Goal: Task Accomplishment & Management: Use online tool/utility

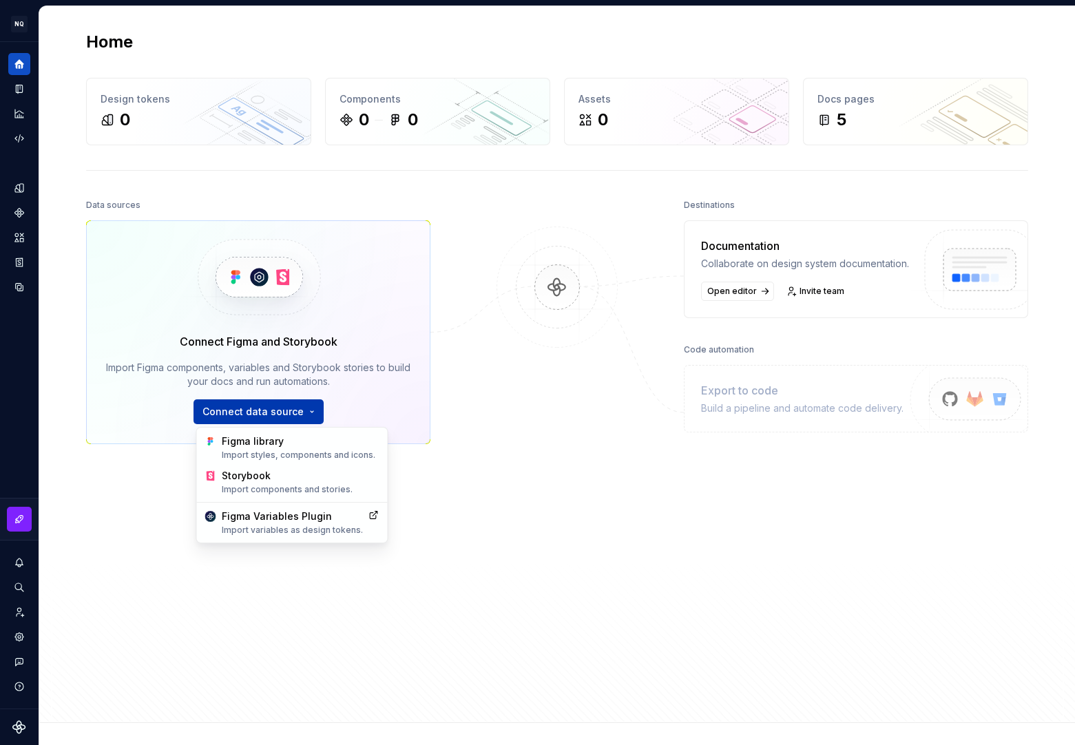
click at [268, 414] on html "NQ My Design System NL Design system data Home Design tokens 0 Components 0 0 A…" at bounding box center [537, 372] width 1075 height 745
click at [320, 447] on div "Figma library Import styles, components and icons." at bounding box center [301, 448] width 158 height 26
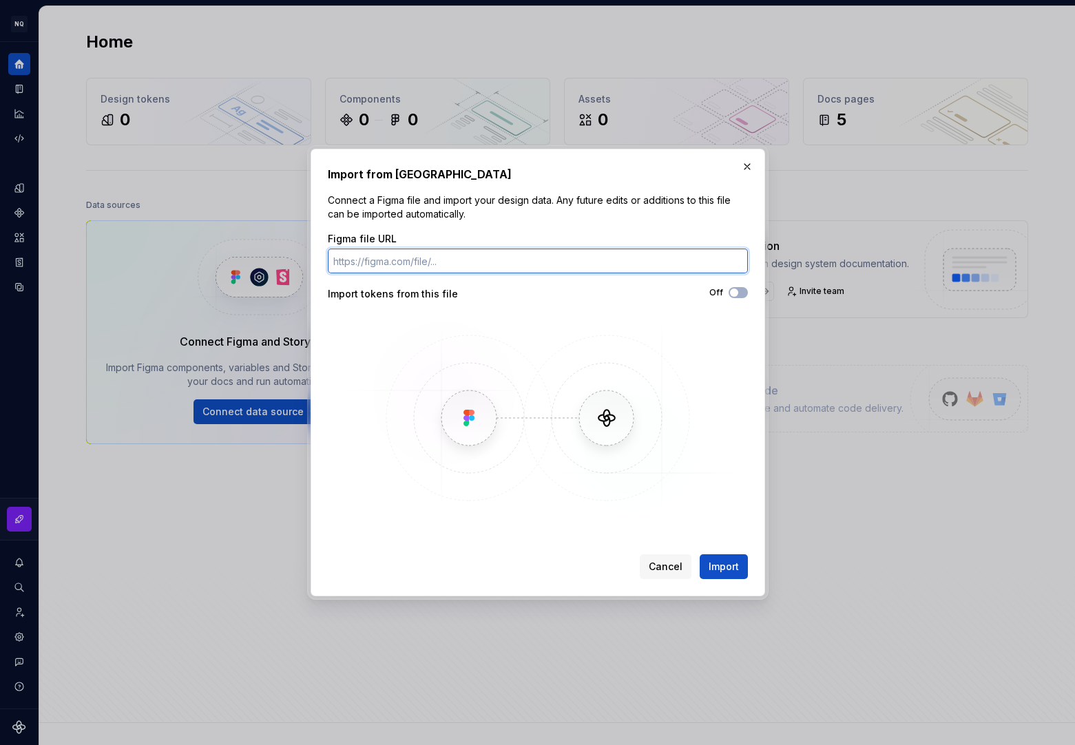
click at [375, 258] on input "Figma file URL" at bounding box center [538, 261] width 420 height 25
click at [460, 261] on input "Figma file URL" at bounding box center [538, 261] width 420 height 25
paste input "[URL][DOMAIN_NAME]"
type input "[URL][DOMAIN_NAME]"
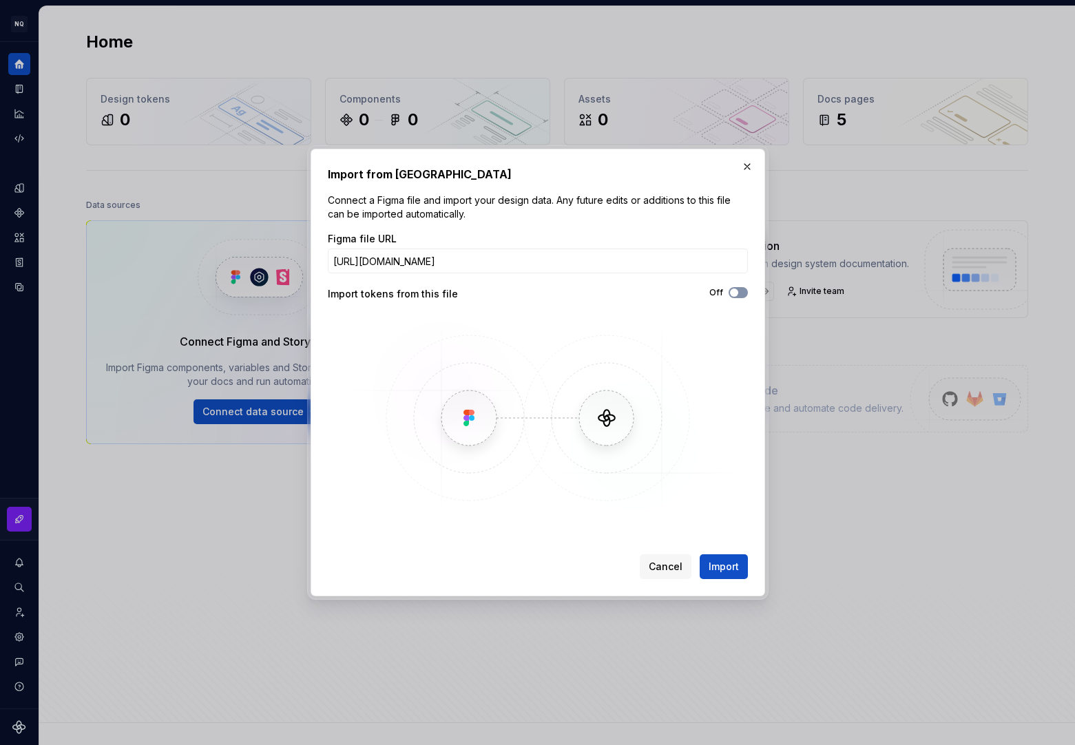
scroll to position [0, 0]
click at [736, 293] on span "button" at bounding box center [734, 293] width 8 height 8
click at [720, 559] on button "Import" at bounding box center [724, 567] width 48 height 25
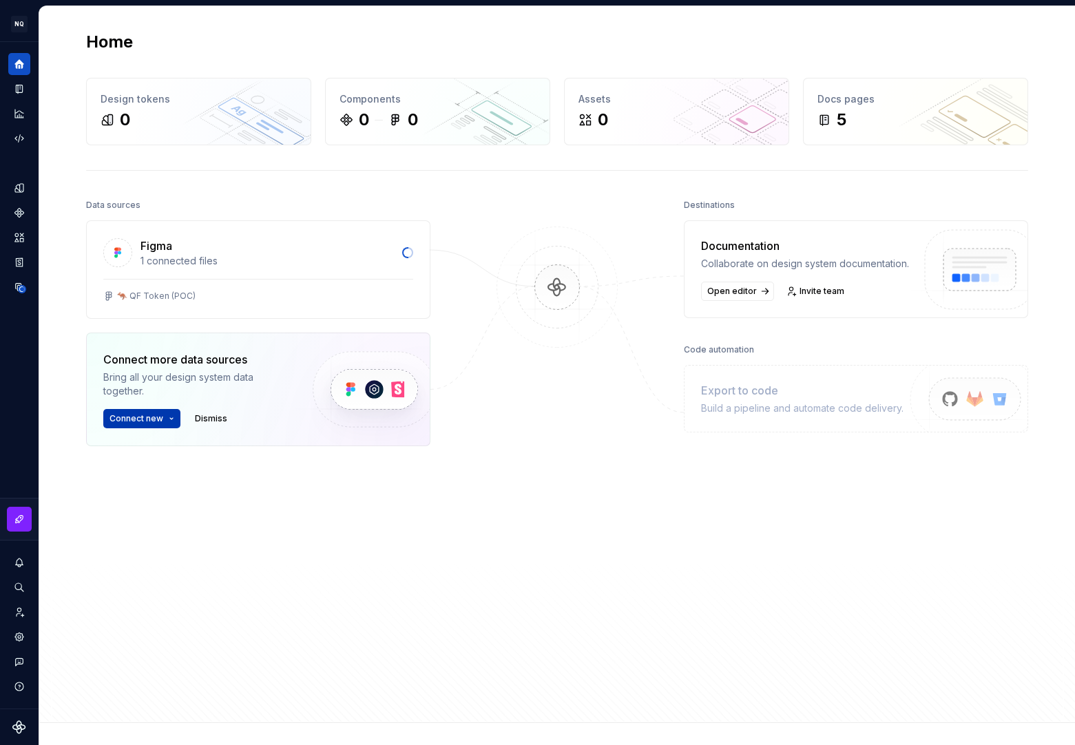
click at [164, 420] on html "NQ My Design System NL Design system data Home Design tokens 0 Components 0 0 A…" at bounding box center [537, 372] width 1075 height 745
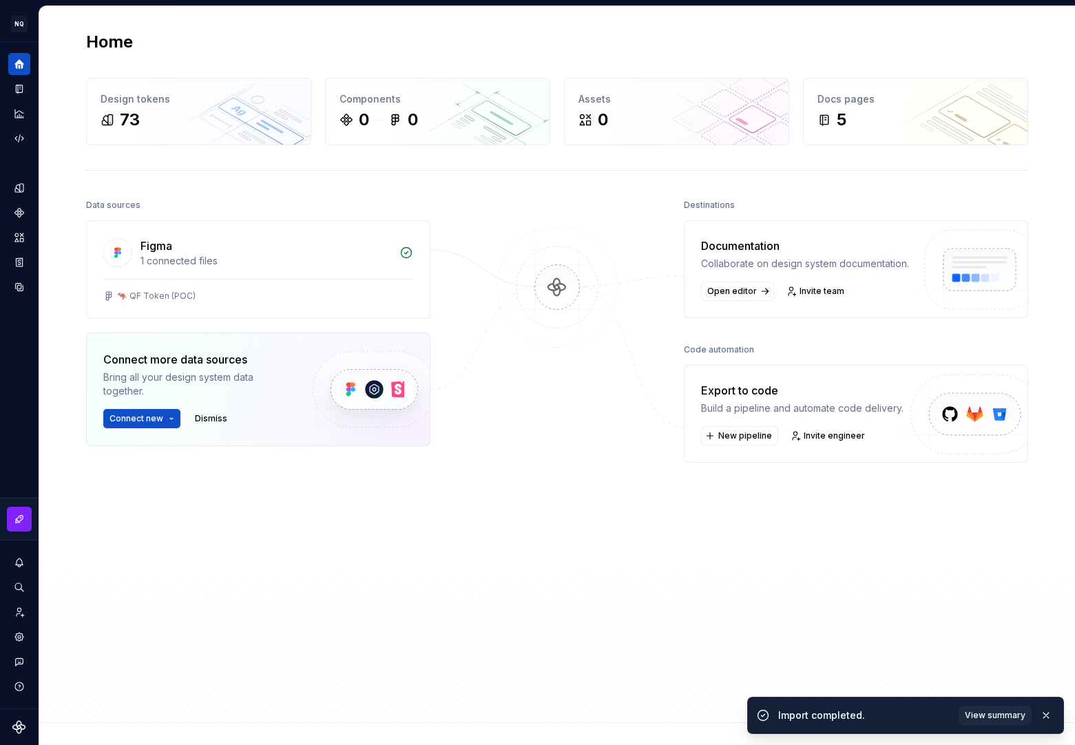
click at [599, 505] on html "NQ My Design System NL Design system data Home Design tokens 73 Components 0 0 …" at bounding box center [537, 372] width 1075 height 745
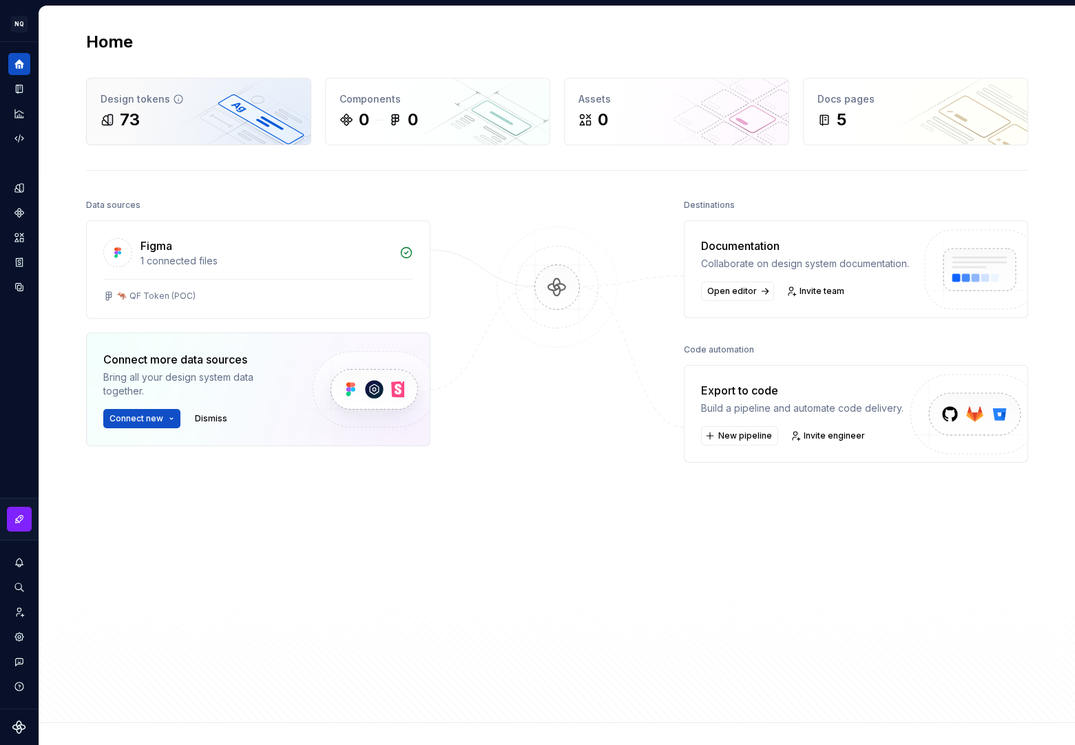
click at [207, 124] on div "73" at bounding box center [199, 120] width 196 height 22
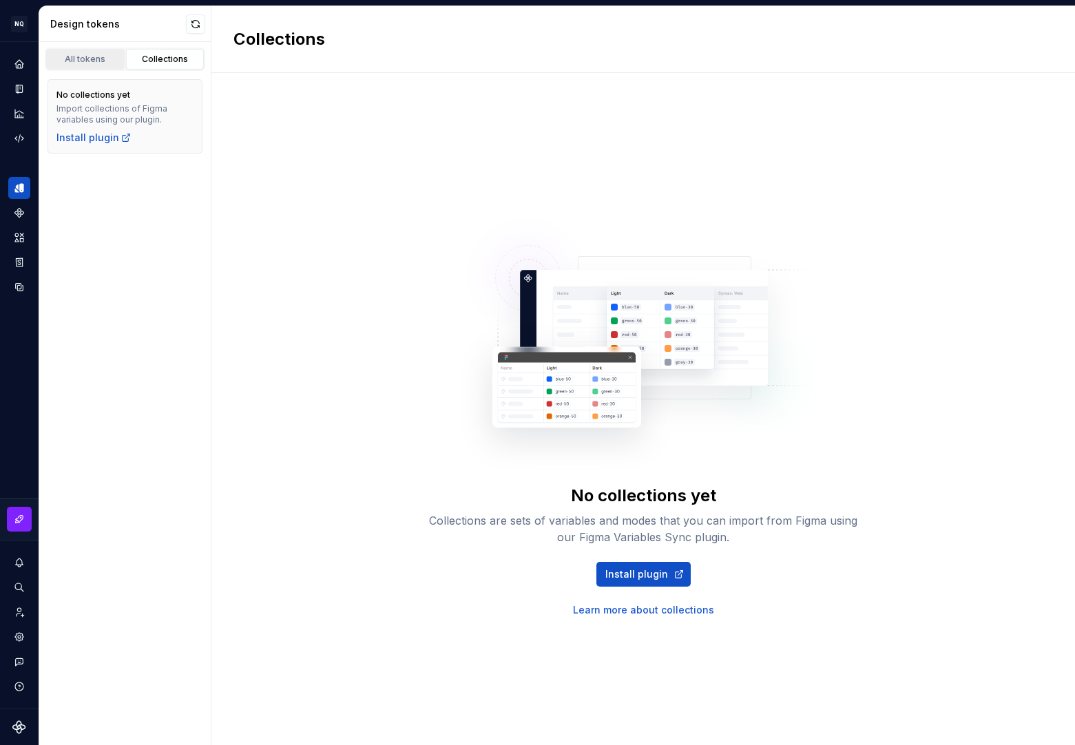
click at [85, 62] on div "All tokens" at bounding box center [85, 59] width 69 height 11
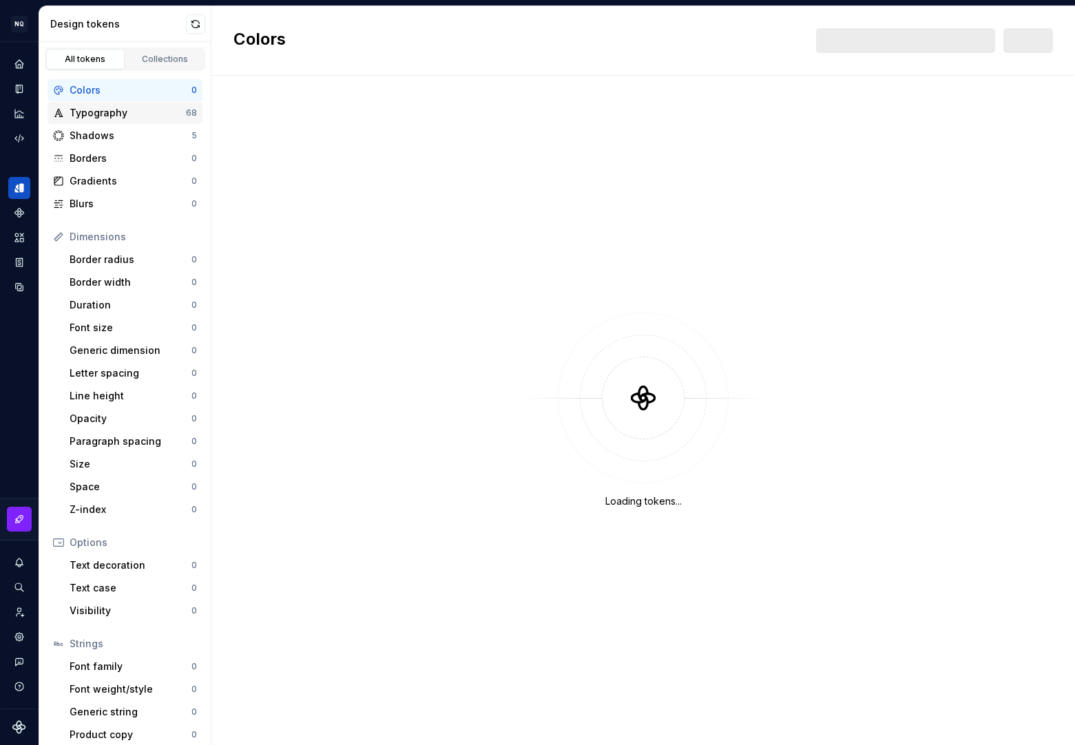
click at [129, 110] on div "Typography" at bounding box center [128, 113] width 116 height 14
